Goal: Information Seeking & Learning: Check status

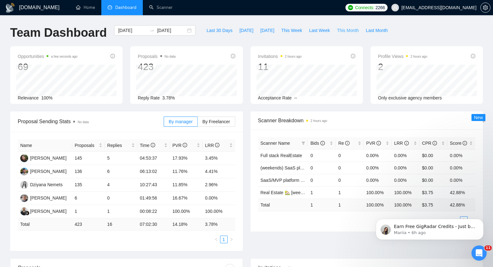
click at [352, 29] on span "This Month" at bounding box center [348, 30] width 22 height 7
type input "[DATE]"
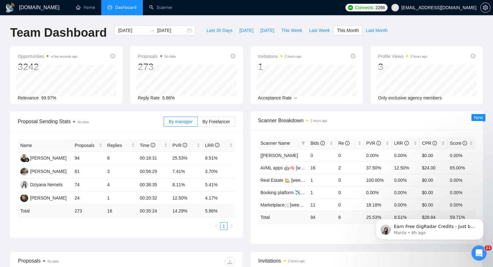
click at [169, 42] on div "[DATE] [DATE]" at bounding box center [154, 35] width 89 height 21
drag, startPoint x: 88, startPoint y: 153, endPoint x: 90, endPoint y: 157, distance: 4.4
click at [90, 157] on td "94" at bounding box center [88, 158] width 33 height 13
click at [86, 159] on td "94" at bounding box center [88, 158] width 33 height 13
click at [85, 159] on td "94" at bounding box center [88, 158] width 33 height 13
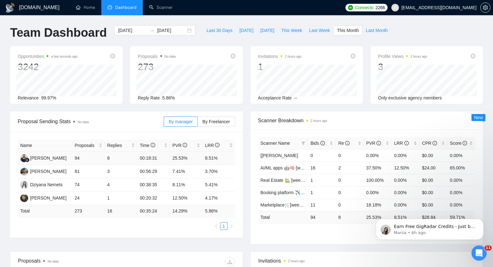
click at [85, 159] on td "94" at bounding box center [88, 158] width 33 height 13
click at [85, 157] on td "94" at bounding box center [88, 158] width 33 height 13
click at [83, 157] on td "94" at bounding box center [88, 158] width 33 height 13
click at [480, 221] on icon "Dismiss notification" at bounding box center [481, 220] width 3 height 3
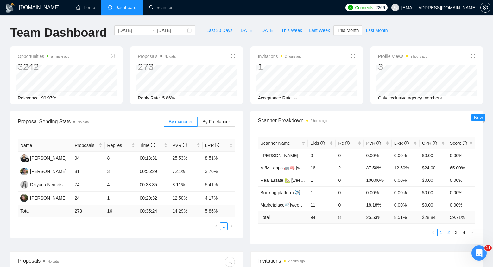
click at [446, 233] on link "2" at bounding box center [448, 232] width 7 height 7
click at [456, 230] on link "3" at bounding box center [455, 232] width 7 height 7
click at [219, 41] on div "Last 30 Days [DATE] [DATE] This Week Last Week This Month Last Month" at bounding box center [297, 35] width 196 height 21
click at [111, 159] on td "8" at bounding box center [121, 158] width 33 height 13
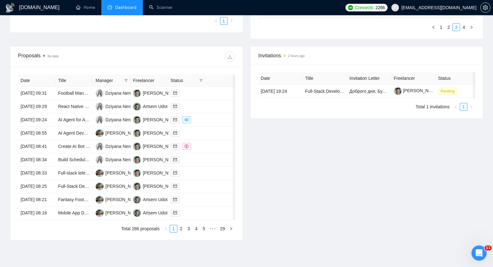
scroll to position [204, 0]
click at [238, 61] on div "Proposals No data" at bounding box center [126, 57] width 232 height 21
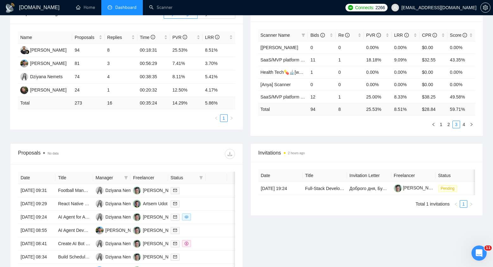
scroll to position [0, 0]
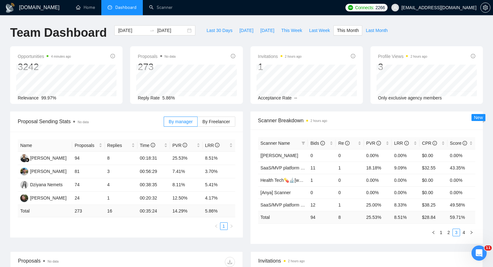
click at [246, 88] on div "Invitations 2 hours ago 1 [DATE] [DATE] 0 Acceptance Rate --" at bounding box center [306, 75] width 120 height 58
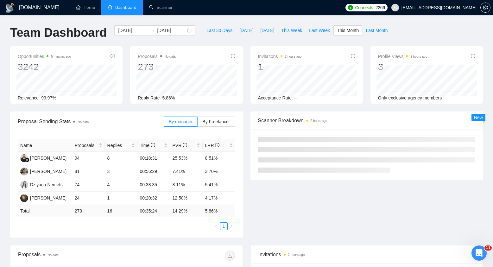
click at [144, 39] on div "[DATE] [DATE]" at bounding box center [154, 35] width 89 height 21
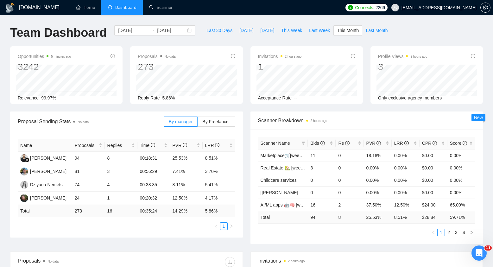
click at [221, 61] on div "Proposals No data 273" at bounding box center [186, 63] width 97 height 20
click at [90, 160] on td "94" at bounding box center [88, 158] width 33 height 13
click at [108, 160] on td "8" at bounding box center [121, 158] width 33 height 13
click at [96, 163] on td "94" at bounding box center [88, 158] width 33 height 13
click at [116, 189] on td "4" at bounding box center [121, 184] width 33 height 13
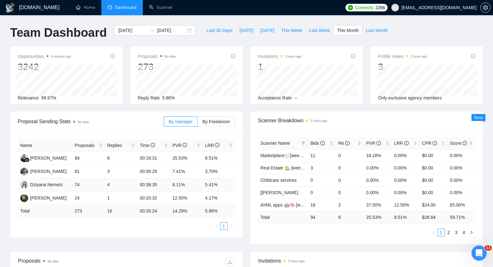
click at [116, 189] on td "4" at bounding box center [121, 184] width 33 height 13
click at [115, 188] on td "4" at bounding box center [121, 184] width 33 height 13
click at [113, 188] on td "4" at bounding box center [121, 184] width 33 height 13
click at [242, 61] on div "Proposals No data 273 Reply Rate 5.86%" at bounding box center [186, 75] width 120 height 58
click at [226, 52] on div "Proposals No data 273 Reply Rate 5.86%" at bounding box center [186, 75] width 112 height 58
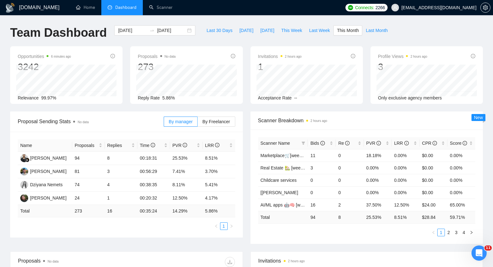
click at [226, 52] on div "Proposals No data 273 Reply Rate 5.86%" at bounding box center [186, 75] width 112 height 58
drag, startPoint x: 174, startPoint y: 158, endPoint x: 188, endPoint y: 158, distance: 13.6
click at [188, 158] on td "25.53%" at bounding box center [186, 158] width 33 height 13
click at [128, 44] on div "[DATE] [DATE]" at bounding box center [154, 35] width 89 height 21
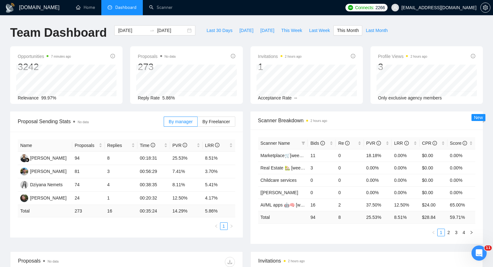
click at [128, 44] on div "[DATE] [DATE]" at bounding box center [154, 35] width 89 height 21
click at [137, 109] on div "Opportunities 7 minutes ago 3242 Relevance 99.97% Proposals No data 273 [DATE] …" at bounding box center [246, 78] width 480 height 65
click at [152, 112] on div "Proposal Sending Stats No data By manager By Freelancer" at bounding box center [126, 121] width 217 height 20
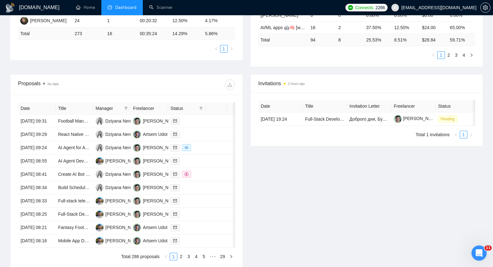
scroll to position [177, 0]
click at [124, 107] on icon "filter" at bounding box center [126, 108] width 4 height 4
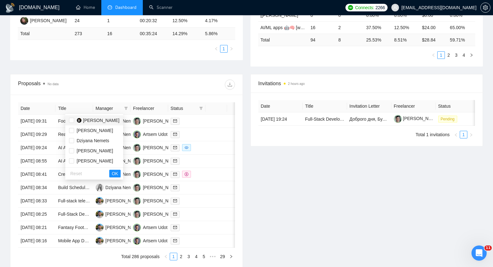
click at [115, 118] on span "[PERSON_NAME]" at bounding box center [101, 120] width 36 height 5
checkbox input "true"
click at [119, 172] on div "1622278382047571968" at bounding box center [118, 170] width 56 height 13
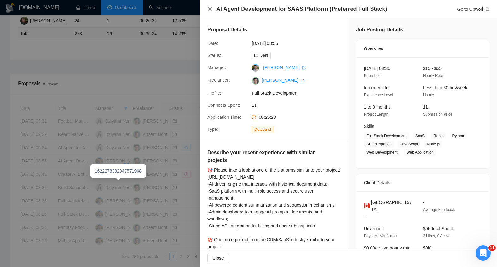
click at [119, 172] on div "1622278382047571968" at bounding box center [118, 170] width 56 height 13
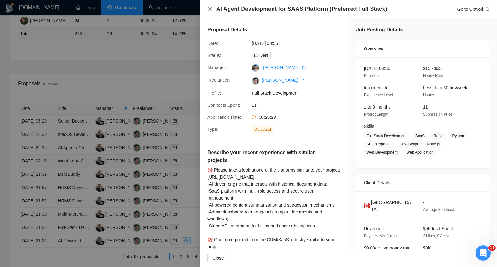
click at [165, 60] on div at bounding box center [248, 133] width 497 height 267
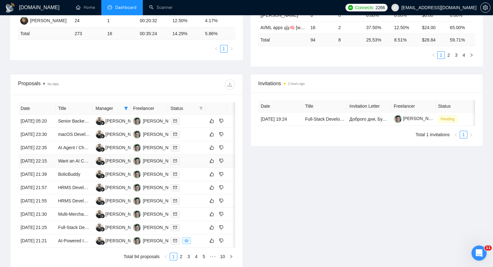
click at [165, 79] on div "Proposals No data" at bounding box center [126, 84] width 217 height 20
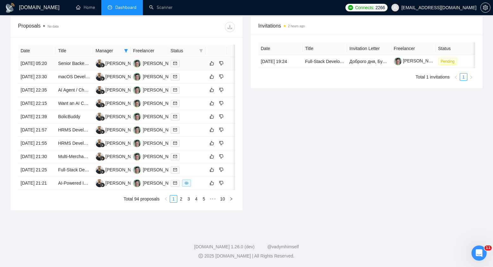
scroll to position [239, 0]
click at [248, 206] on div "Invitations 2 hours ago Date Title Invitation Letter Freelancer Status [DATE] 1…" at bounding box center [366, 113] width 240 height 194
click at [220, 61] on icon "dislike" at bounding box center [221, 63] width 4 height 5
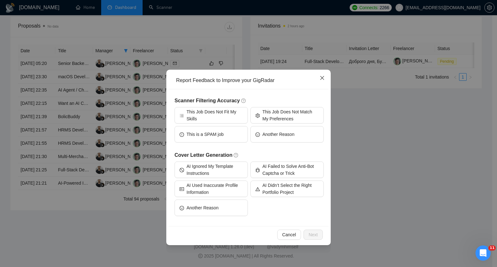
click at [324, 79] on icon "close" at bounding box center [322, 78] width 4 height 4
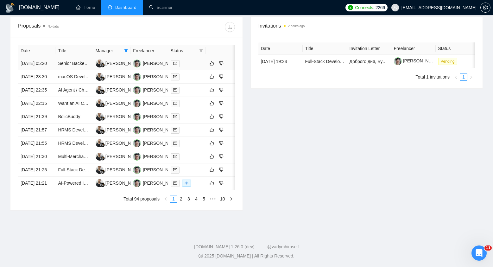
click at [48, 60] on td "[DATE] 05:20" at bounding box center [36, 63] width 37 height 13
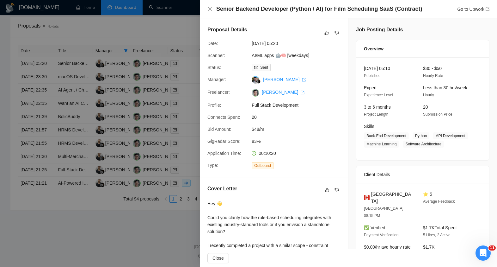
click at [234, 99] on div "Proposal Details Date: [DATE] 05:20 Scanner: AI/ML apps 🤖🧠 [weekdays] Status: S…" at bounding box center [274, 97] width 148 height 158
drag, startPoint x: 183, startPoint y: 26, endPoint x: 181, endPoint y: 22, distance: 3.9
click at [183, 26] on div at bounding box center [248, 133] width 497 height 267
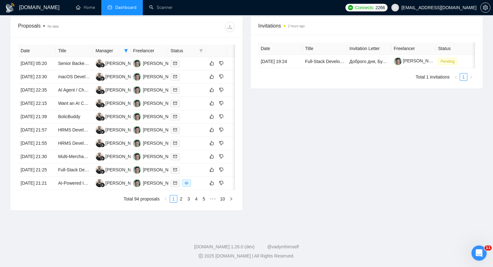
click at [175, 28] on div "Proposals No data" at bounding box center [126, 27] width 217 height 20
